Goal: Task Accomplishment & Management: Use online tool/utility

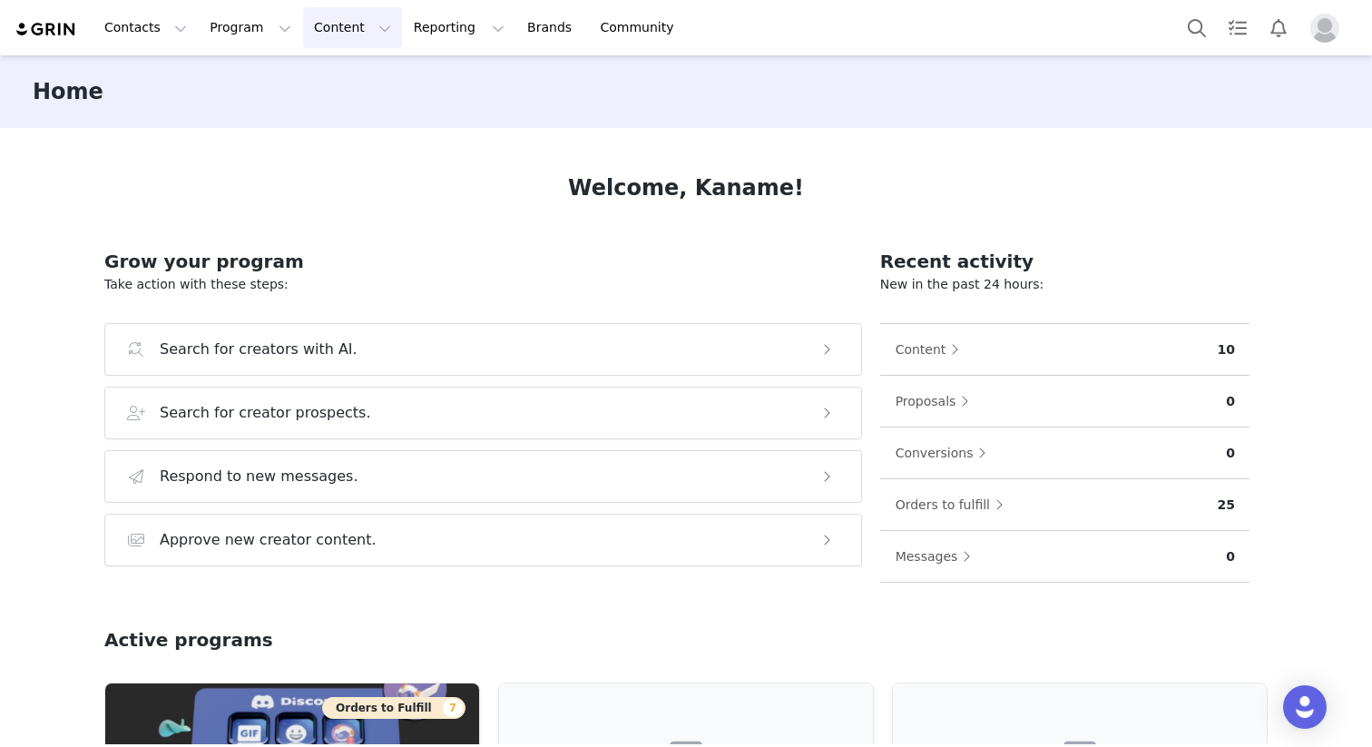
click at [320, 34] on button "Content Content" at bounding box center [352, 27] width 99 height 41
click at [326, 65] on link "Creator Content" at bounding box center [359, 81] width 143 height 34
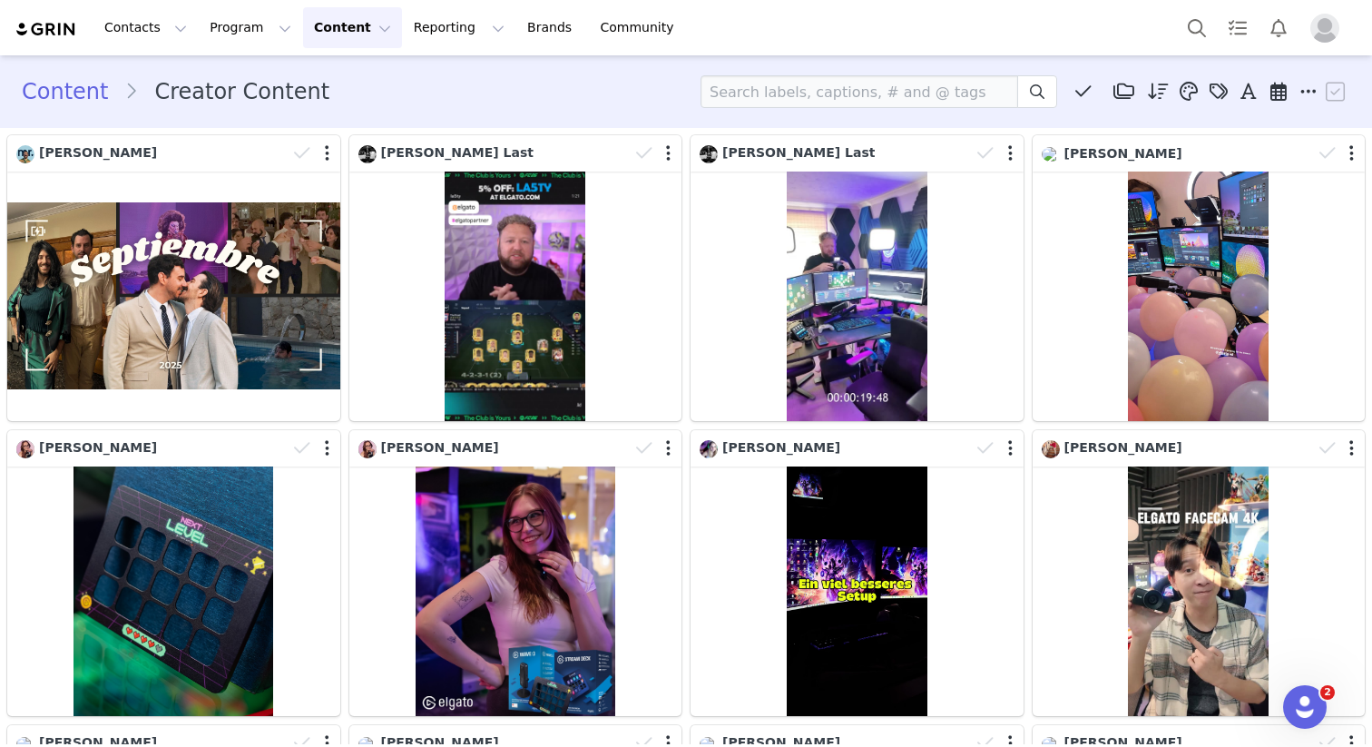
click at [249, 50] on div "Contacts Contacts Creators Prospects Applicants Program Program Activations Cam…" at bounding box center [686, 27] width 1372 height 55
click at [217, 15] on button "Program Program" at bounding box center [250, 27] width 103 height 41
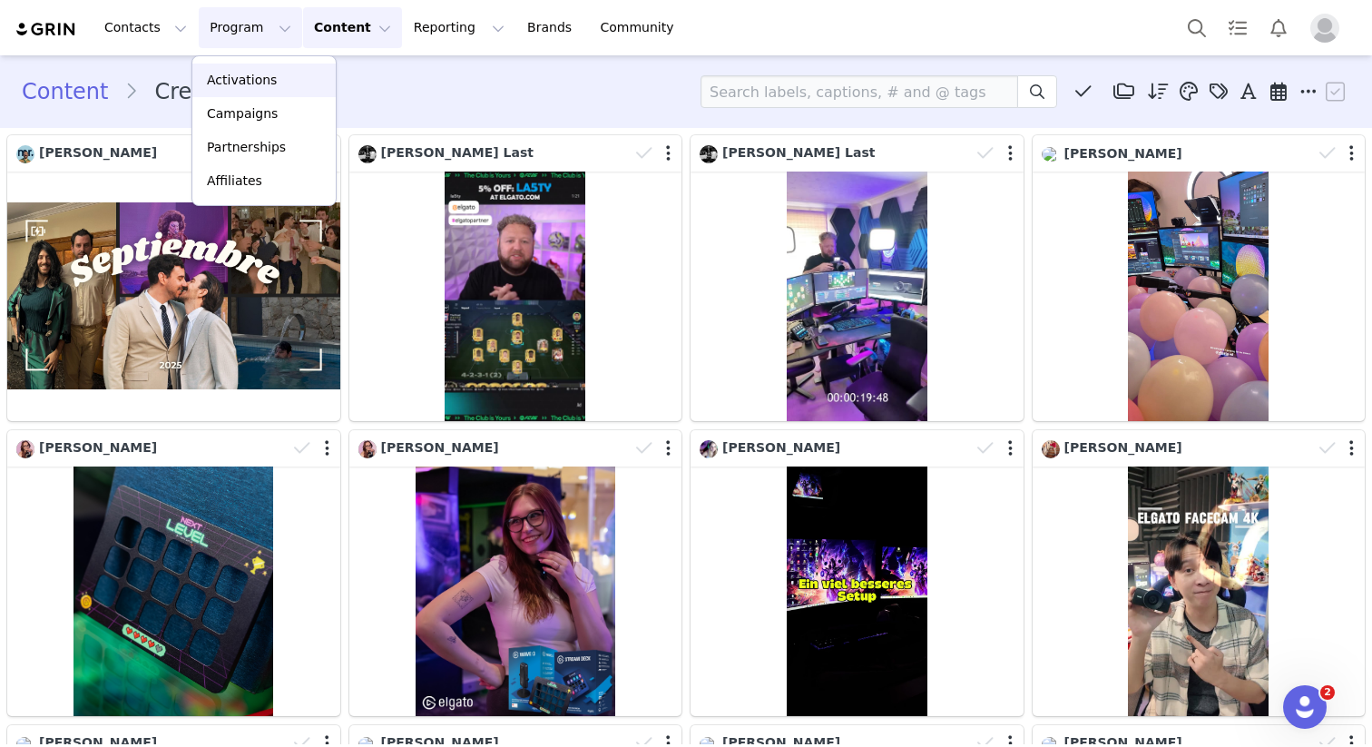
click at [235, 76] on p "Activations" at bounding box center [242, 80] width 70 height 19
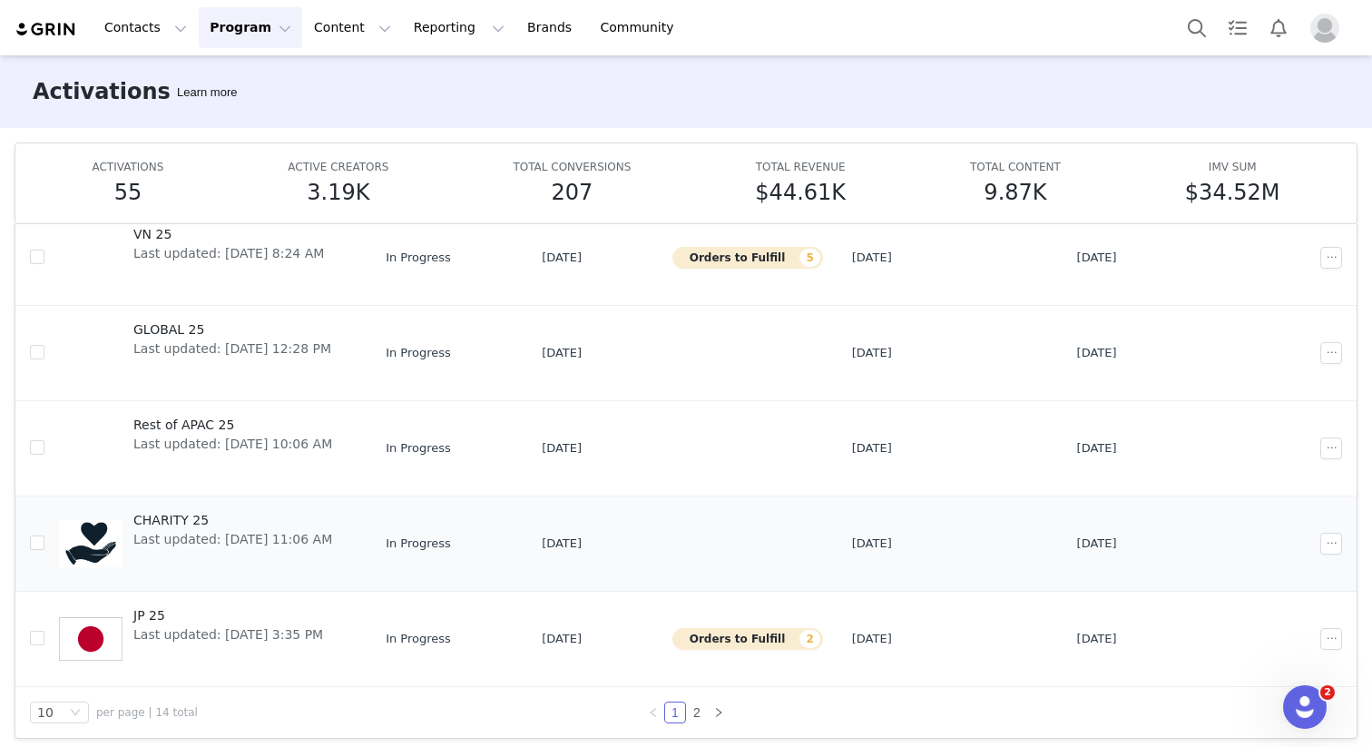
scroll to position [95, 0]
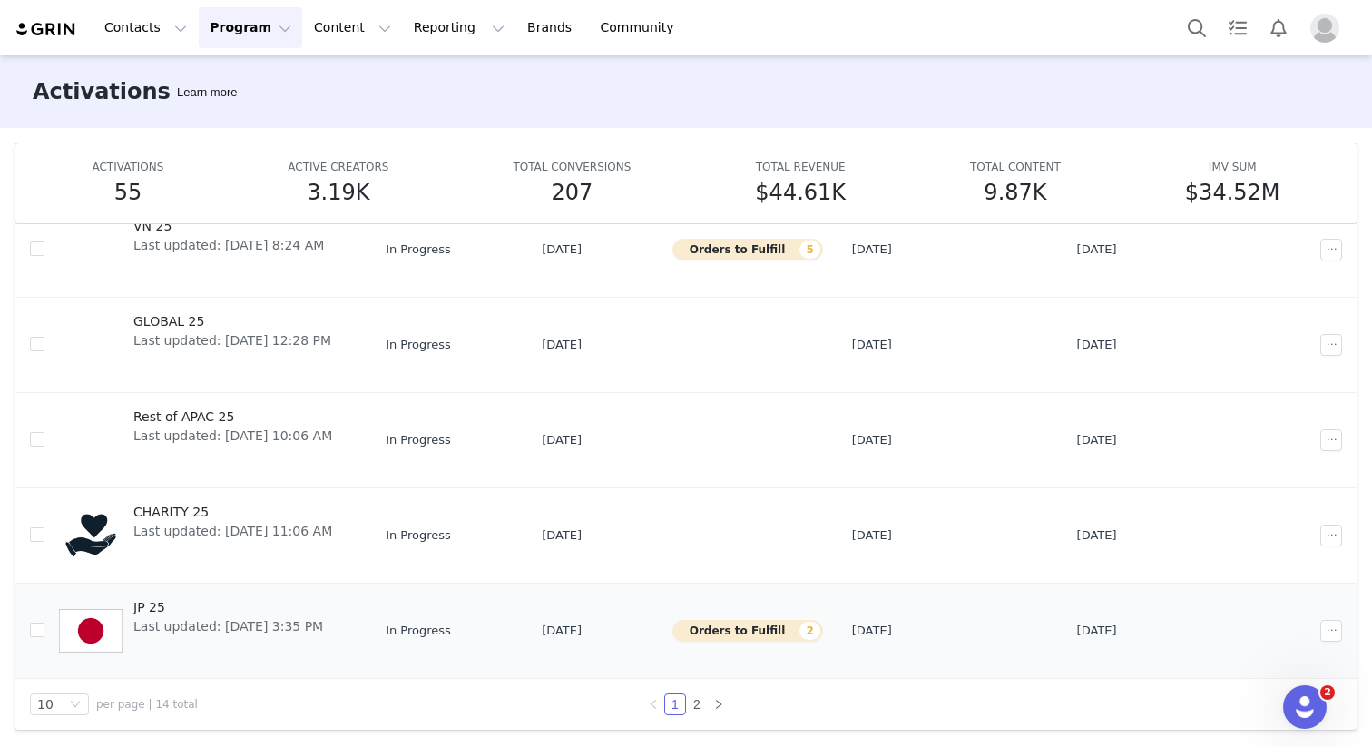
click at [261, 625] on span "Last updated: [DATE] 3:35 PM" at bounding box center [228, 626] width 190 height 19
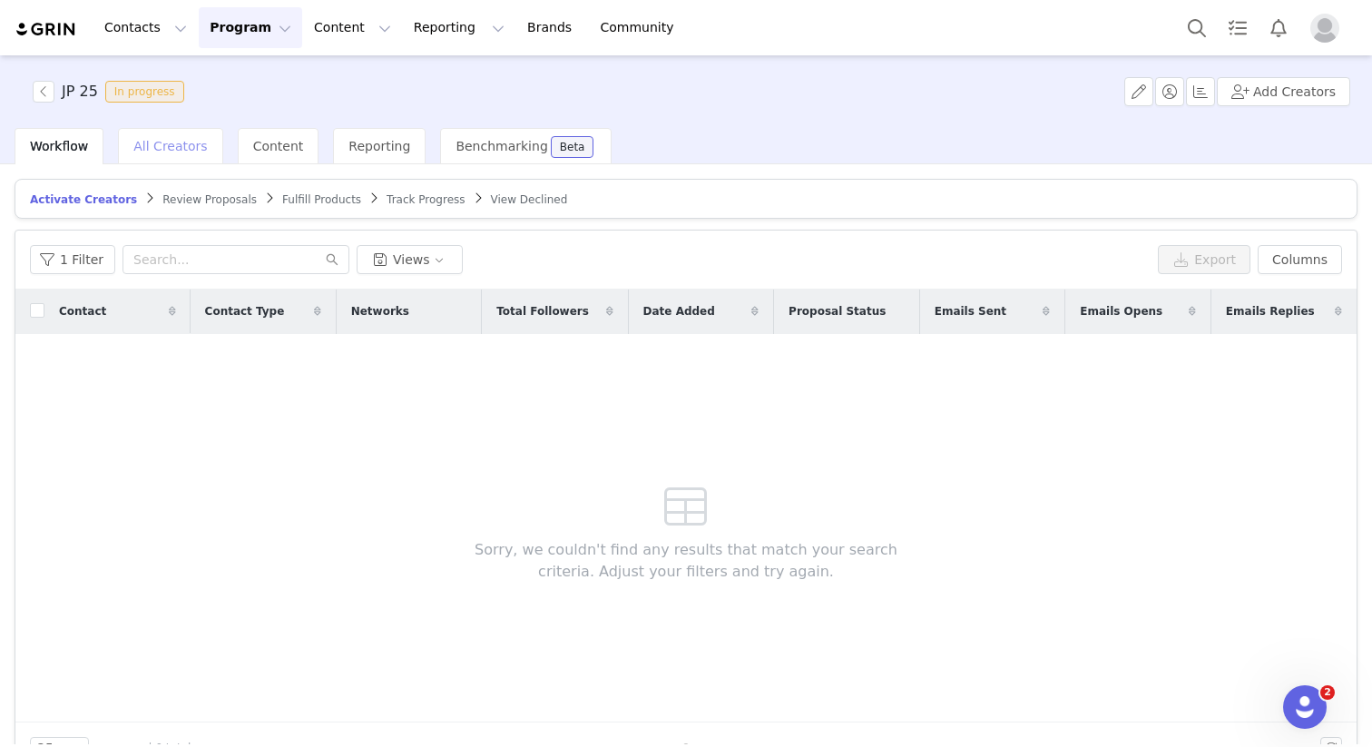
click at [183, 142] on span "All Creators" at bounding box center [170, 146] width 74 height 15
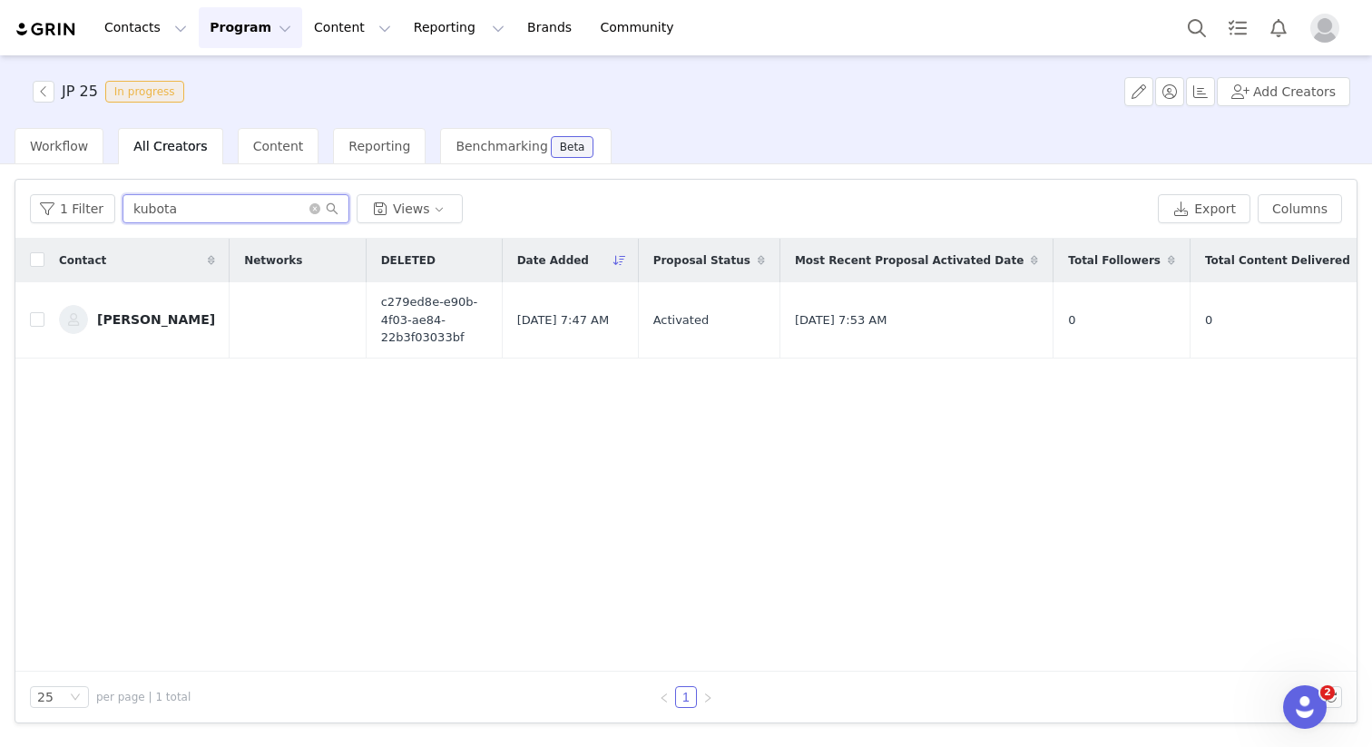
click at [251, 216] on input "kubota" at bounding box center [236, 208] width 227 height 29
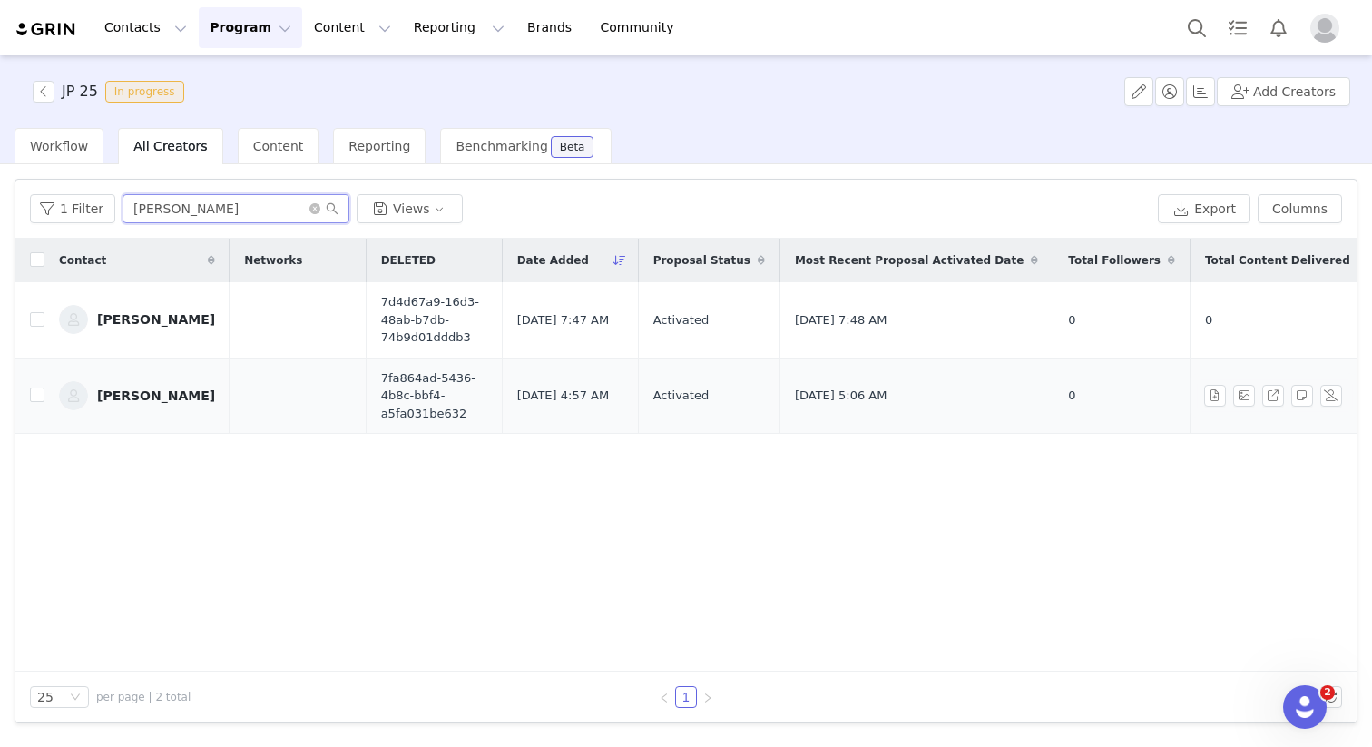
type input "[PERSON_NAME]"
click at [143, 388] on div "[PERSON_NAME]" at bounding box center [156, 395] width 118 height 15
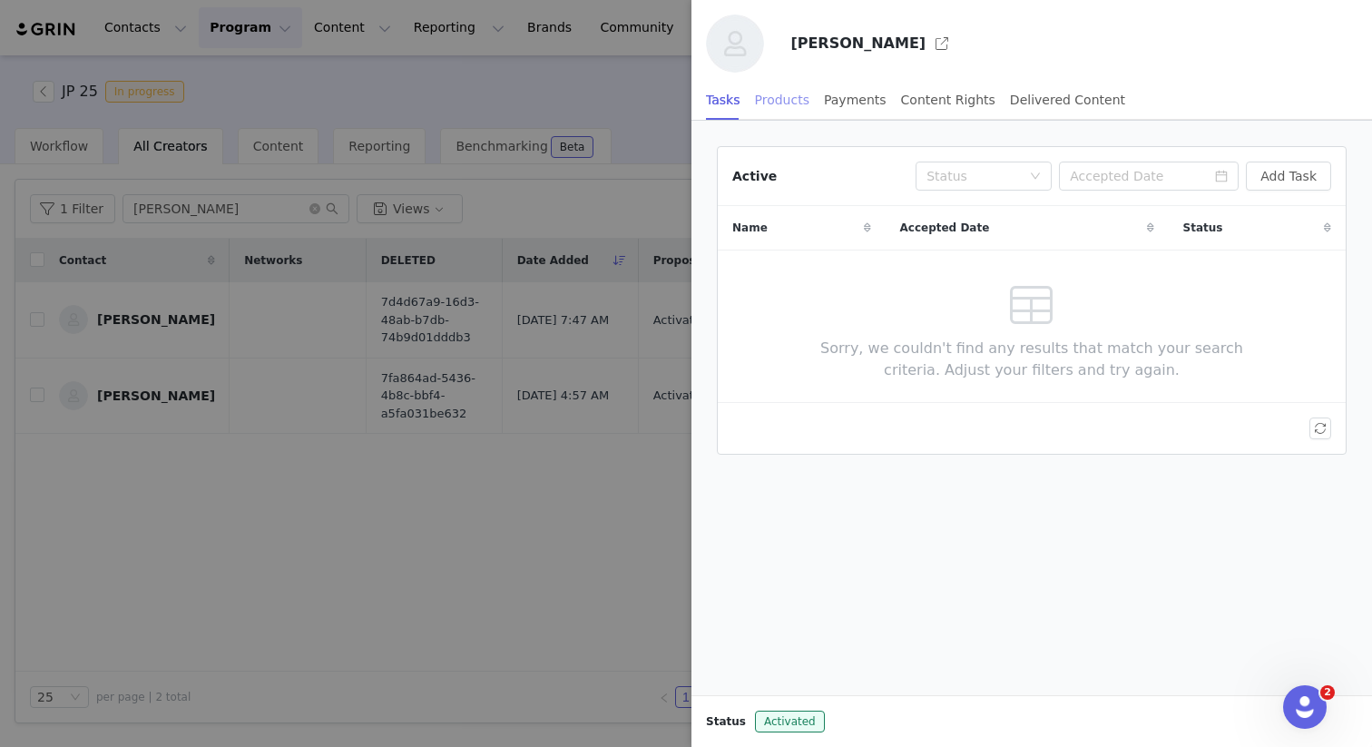
click at [791, 99] on div "Products" at bounding box center [782, 100] width 54 height 41
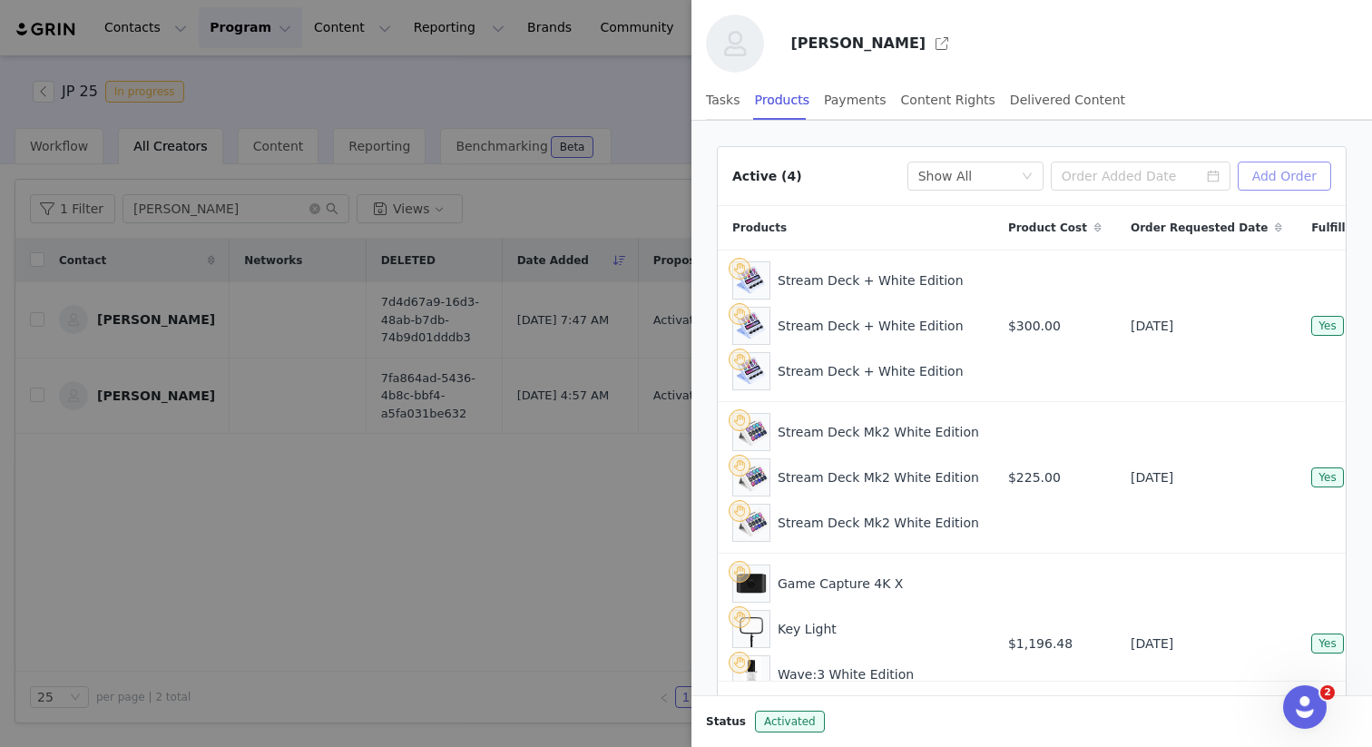
click at [1255, 188] on button "Add Order" at bounding box center [1284, 176] width 93 height 29
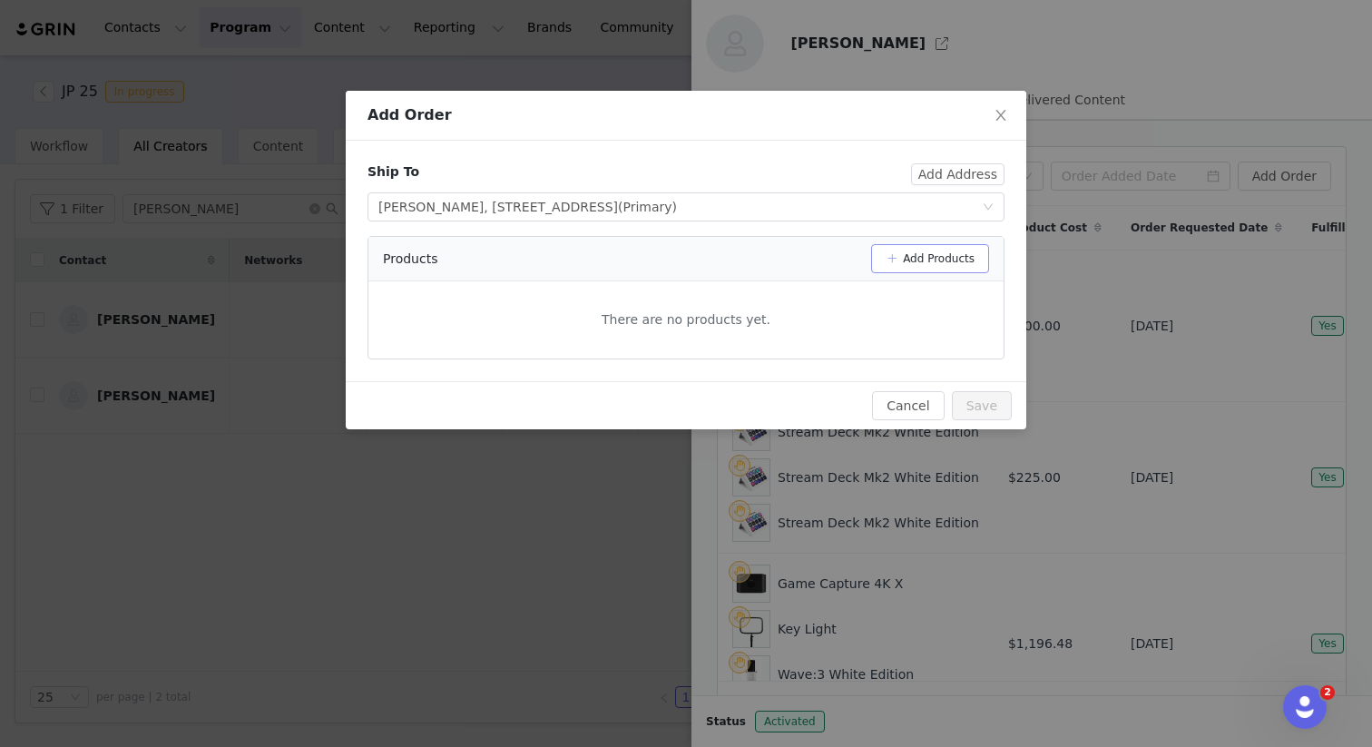
click at [936, 252] on button "Add Products" at bounding box center [930, 258] width 118 height 29
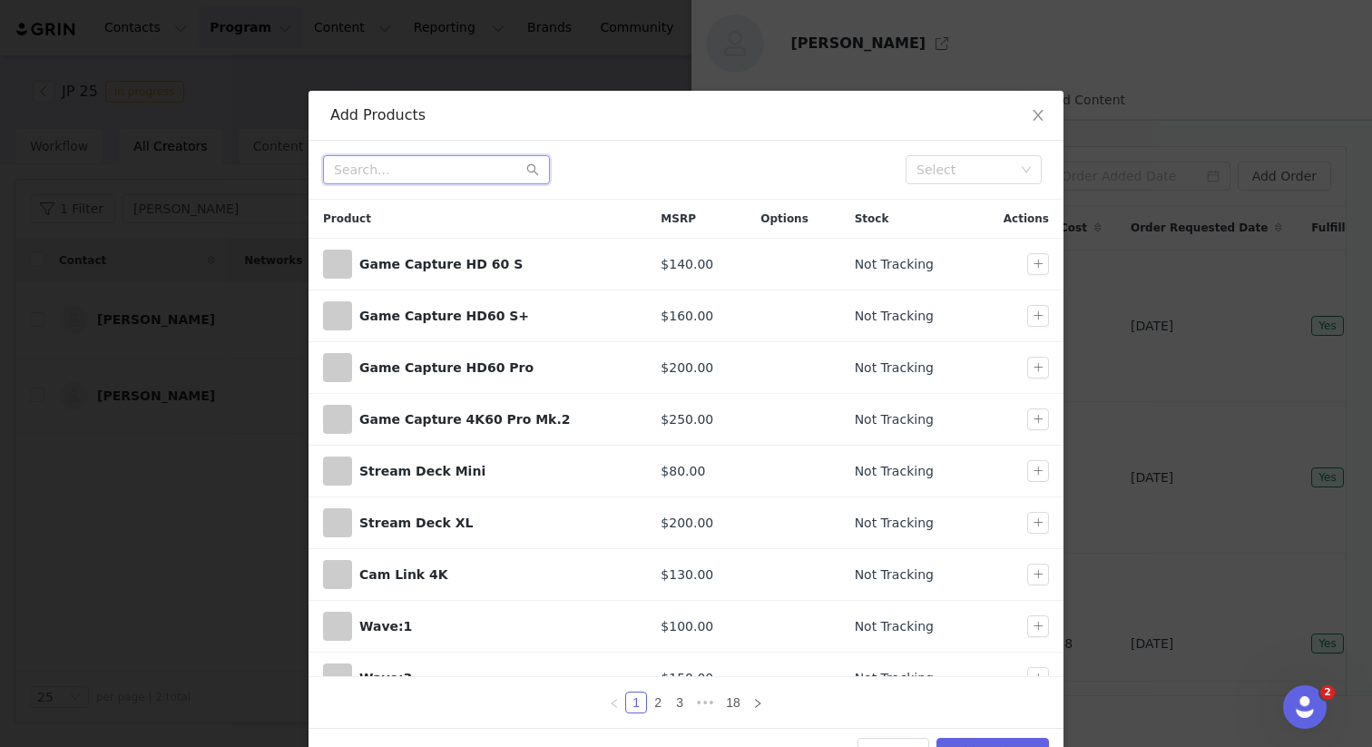
click at [497, 161] on input "text" at bounding box center [436, 169] width 227 height 29
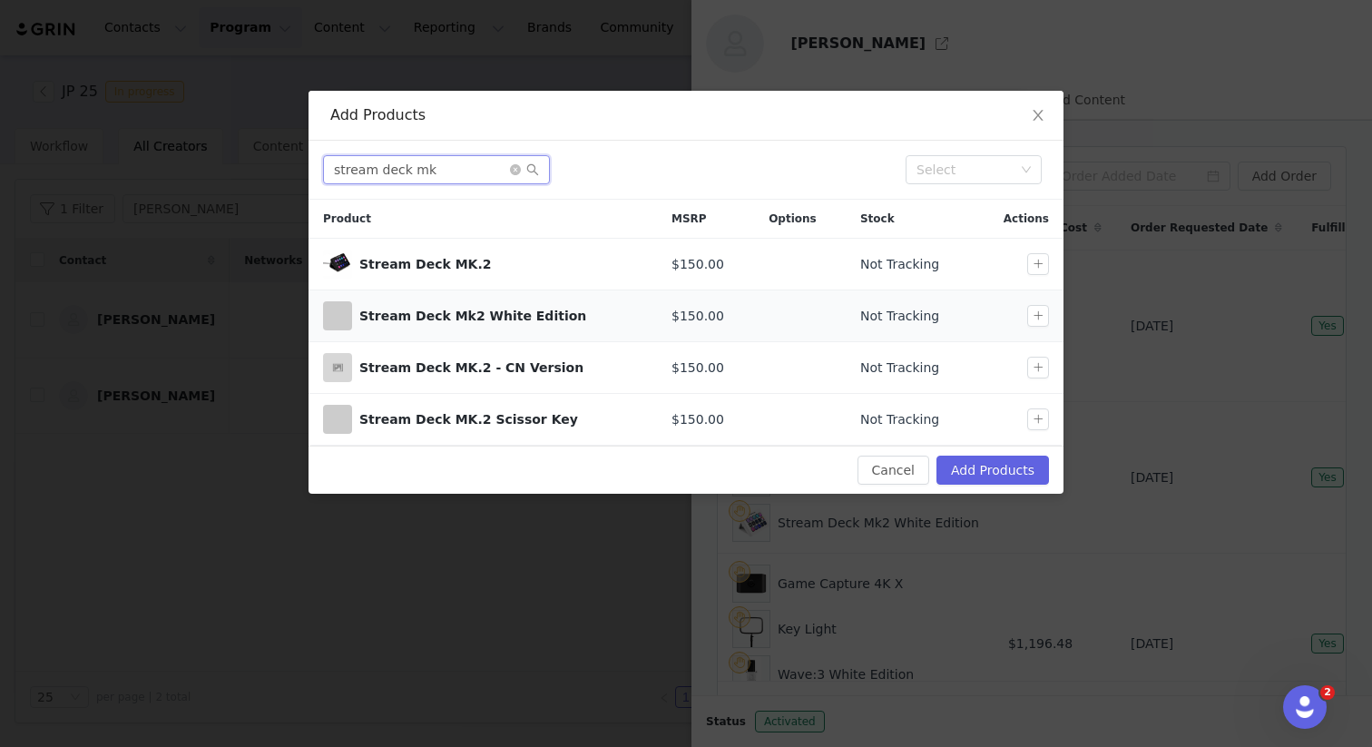
type input "stream deck mk"
click at [541, 326] on div "Stream Deck Mk2 White Edition" at bounding box center [482, 315] width 319 height 29
click at [1038, 314] on button "button" at bounding box center [1038, 316] width 22 height 22
click at [996, 458] on button "Add Products" at bounding box center [993, 470] width 113 height 29
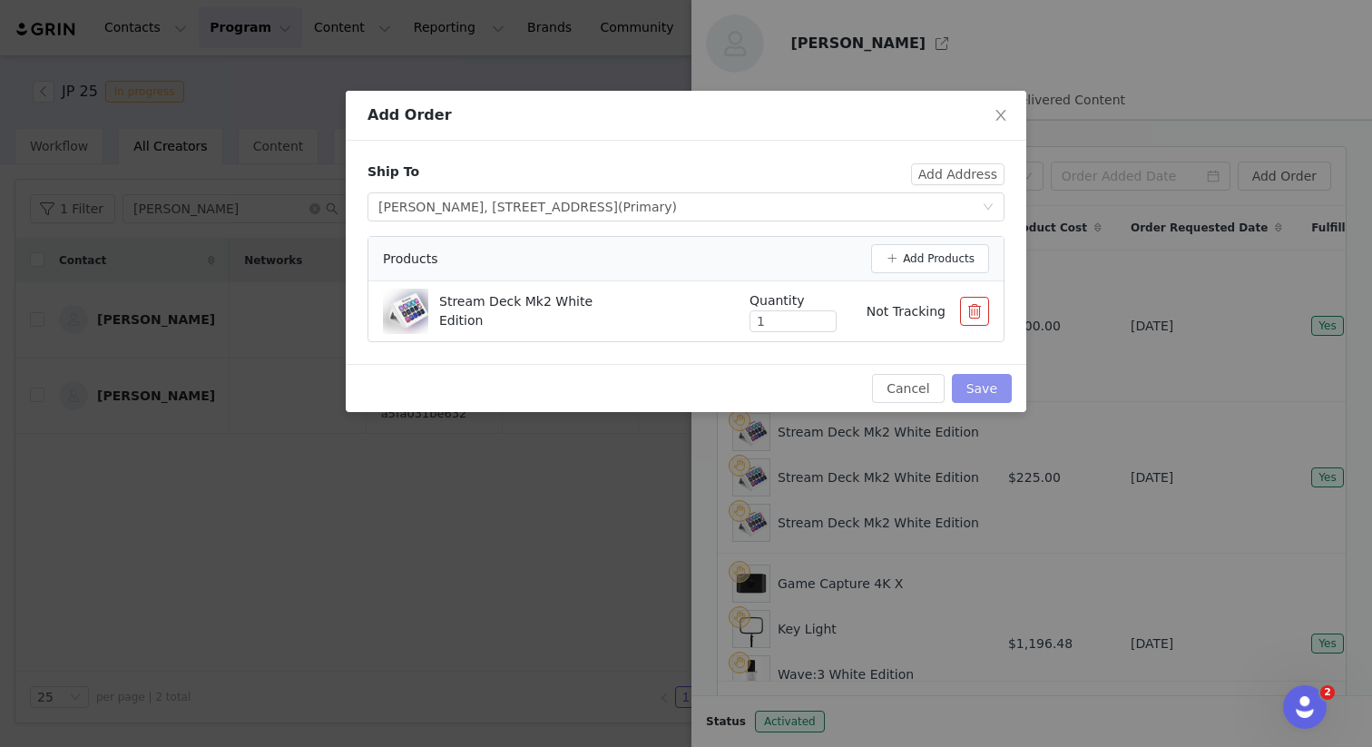
click at [986, 386] on button "Save" at bounding box center [982, 388] width 60 height 29
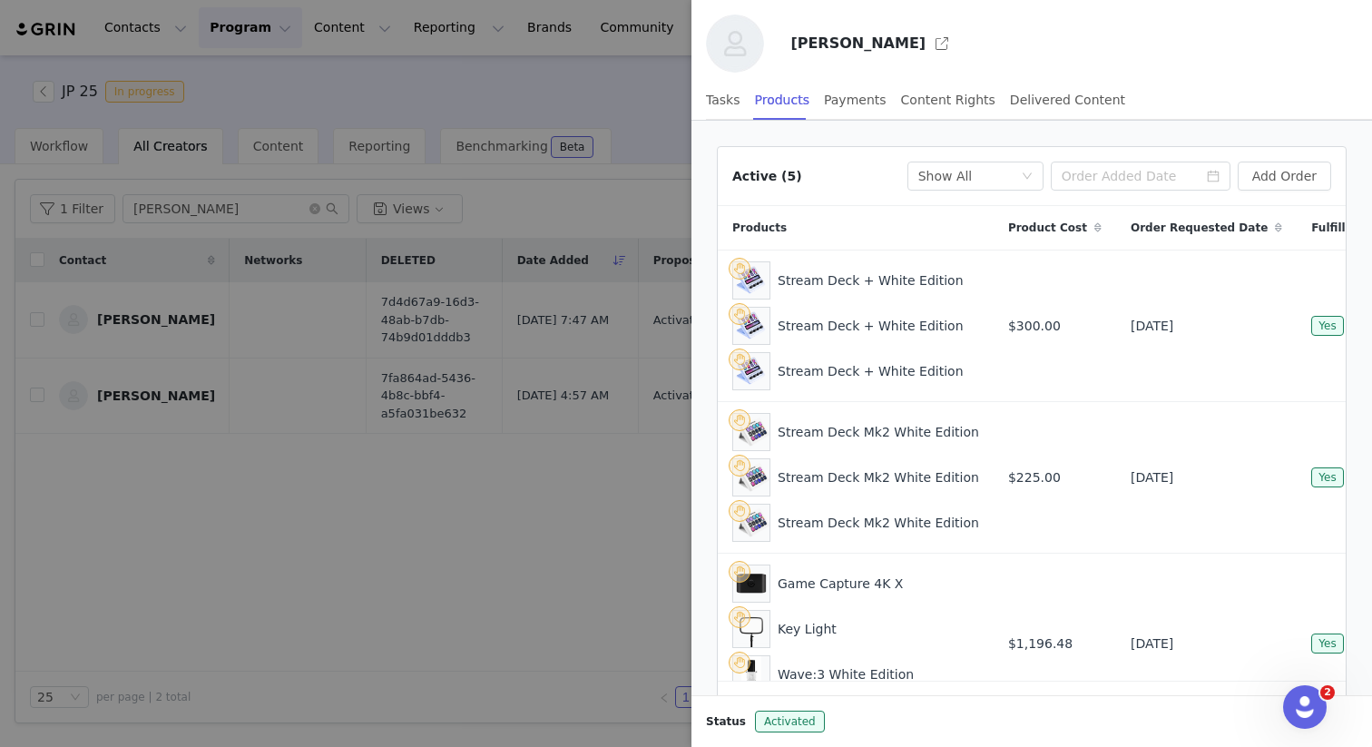
click at [676, 490] on div at bounding box center [686, 373] width 1372 height 747
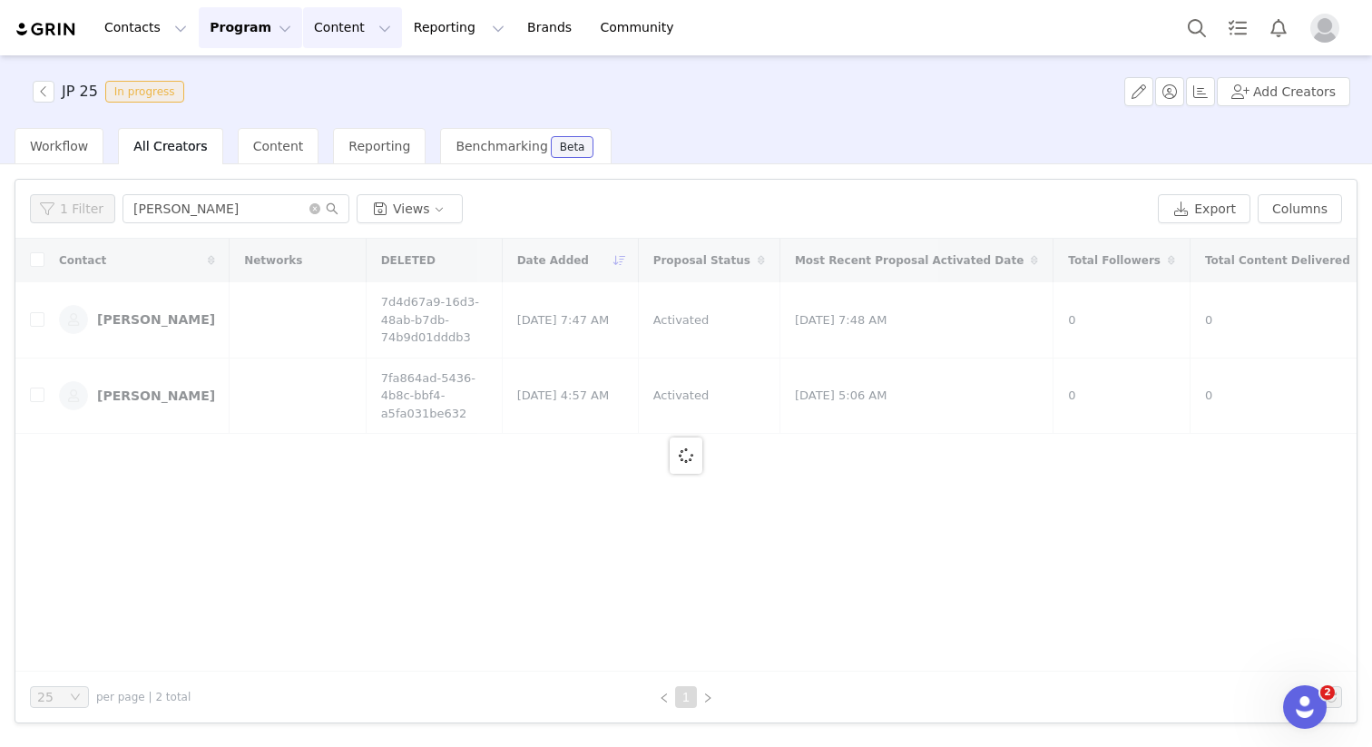
click at [349, 25] on button "Content Content" at bounding box center [352, 27] width 99 height 41
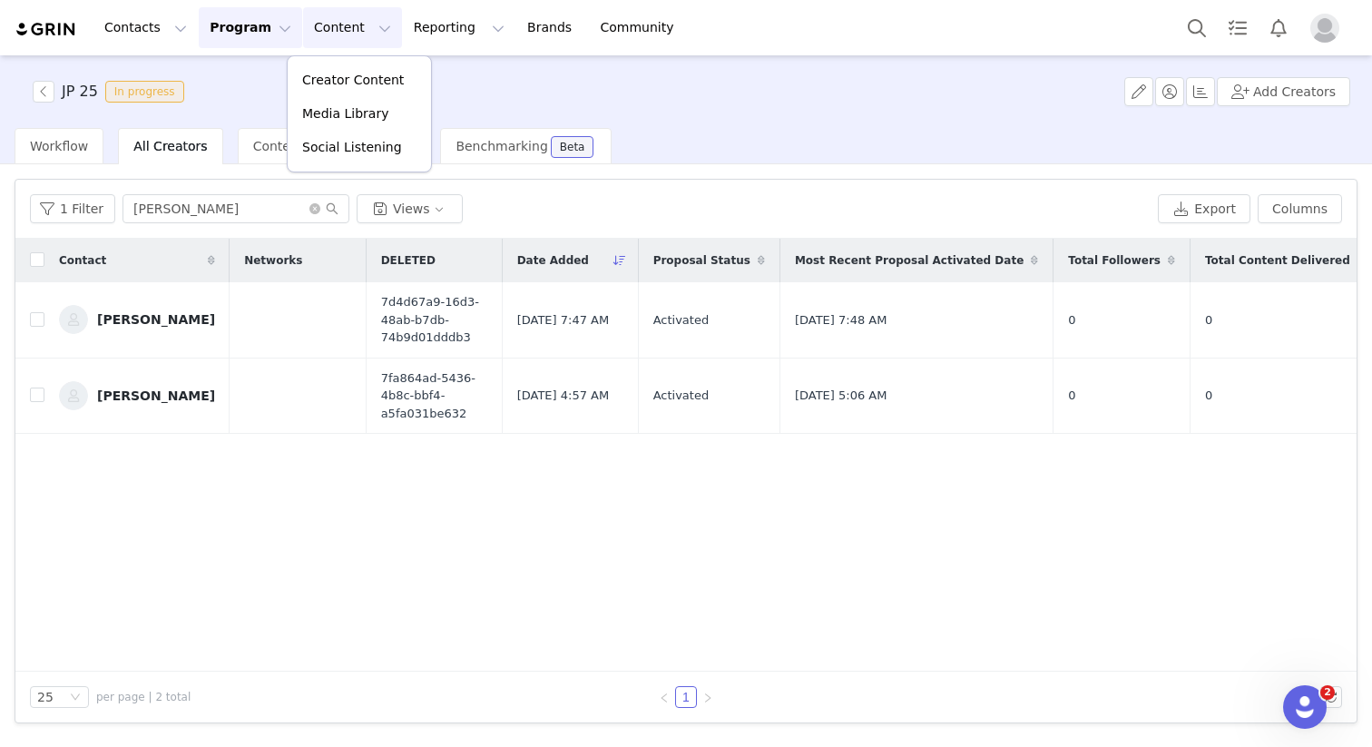
click at [241, 44] on button "Program Program" at bounding box center [250, 27] width 103 height 41
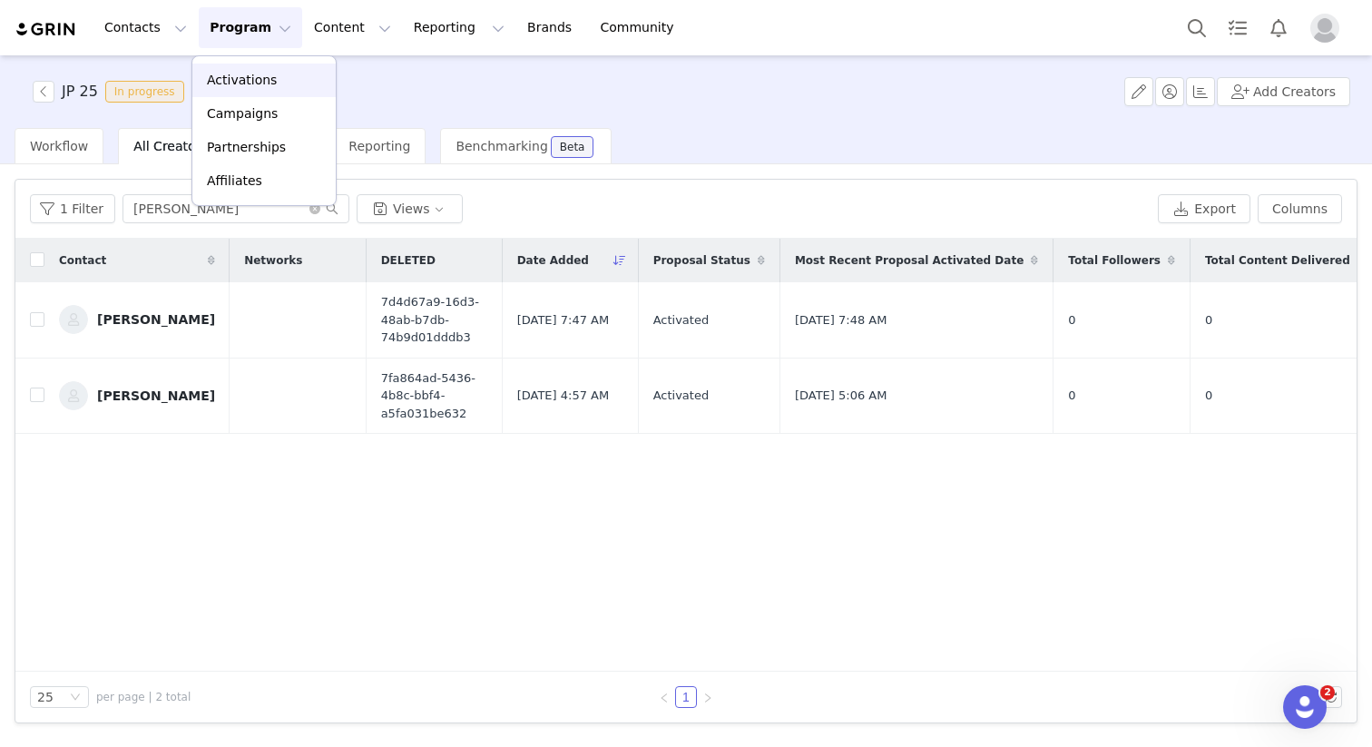
click at [265, 76] on p "Activations" at bounding box center [242, 80] width 70 height 19
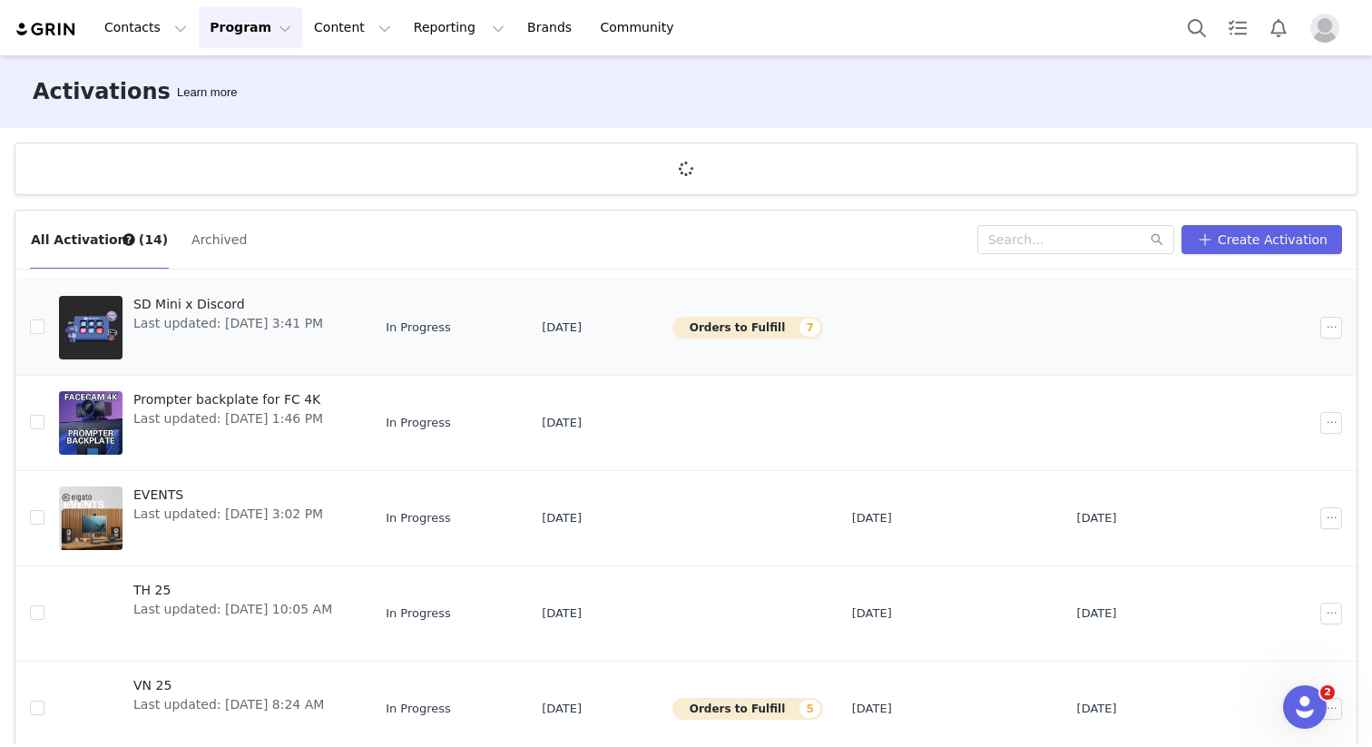
scroll to position [522, 0]
